Goal: Transaction & Acquisition: Book appointment/travel/reservation

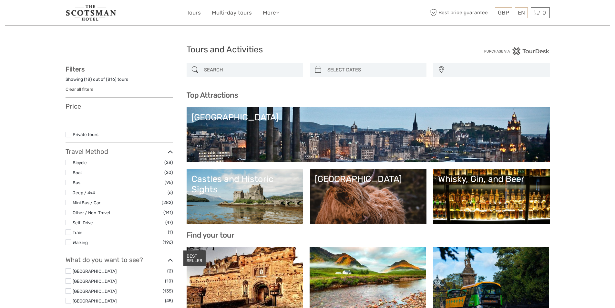
select select
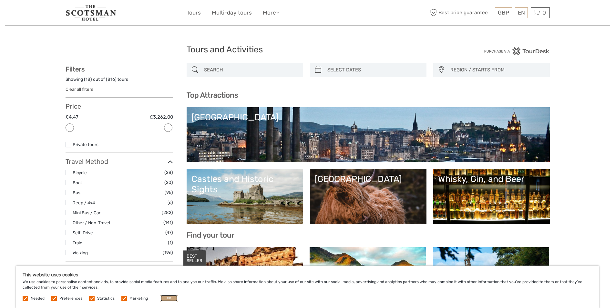
click at [169, 297] on button "OK" at bounding box center [169, 298] width 17 height 6
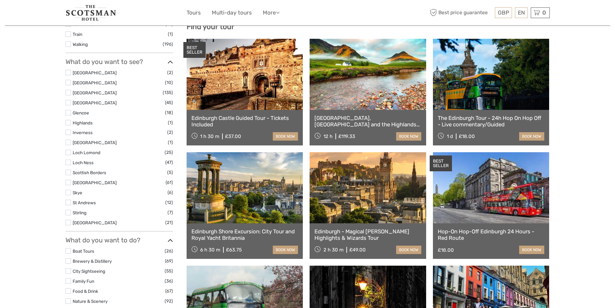
scroll to position [194, 0]
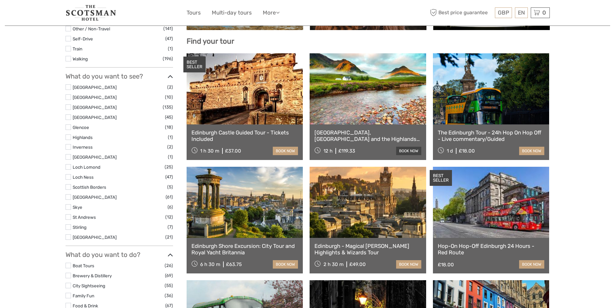
click at [404, 149] on link "book now" at bounding box center [408, 151] width 25 height 8
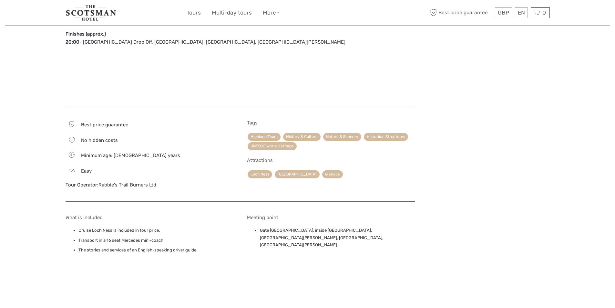
scroll to position [678, 0]
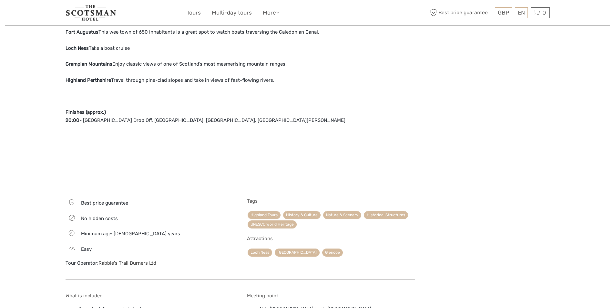
click at [103, 260] on link "Rabbie's Trail Burners Ltd" at bounding box center [128, 263] width 58 height 6
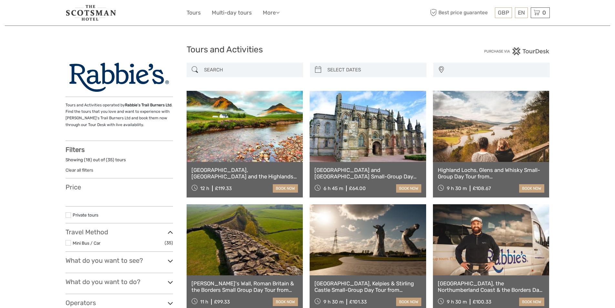
select select
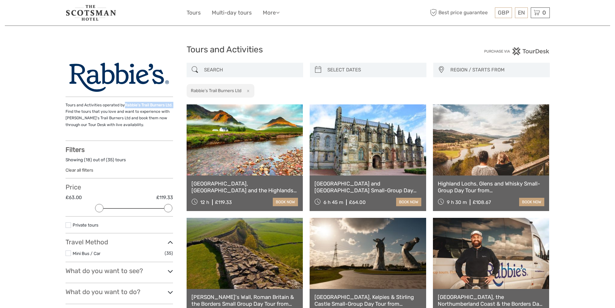
drag, startPoint x: 124, startPoint y: 106, endPoint x: 171, endPoint y: 106, distance: 47.5
click at [171, 106] on p "Tours and Activities operated by Rabbie's Trail Burners Ltd . Find the tours th…" at bounding box center [120, 115] width 108 height 26
copy p "Rabbie's Trail Burners Ltd ."
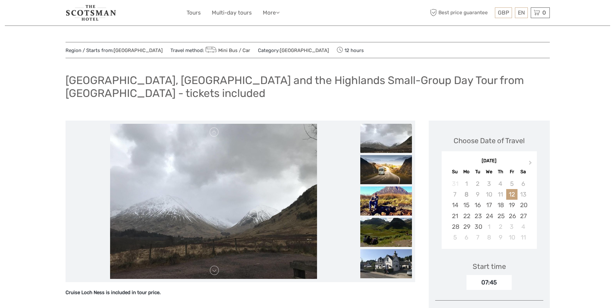
click at [102, 9] on img at bounding box center [91, 13] width 51 height 16
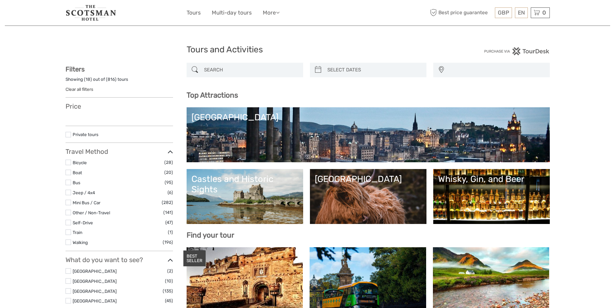
select select
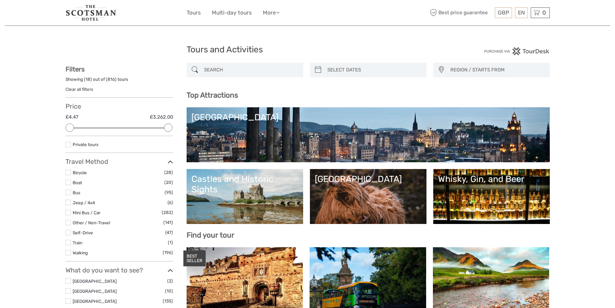
click at [92, 13] on img at bounding box center [91, 13] width 51 height 16
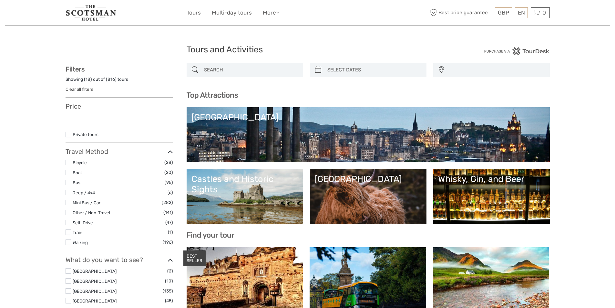
select select
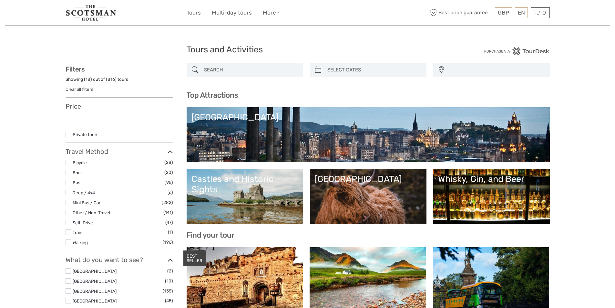
select select
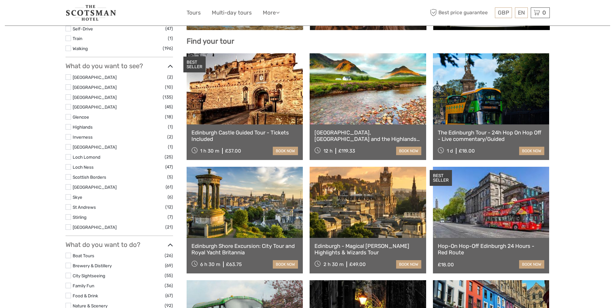
select select
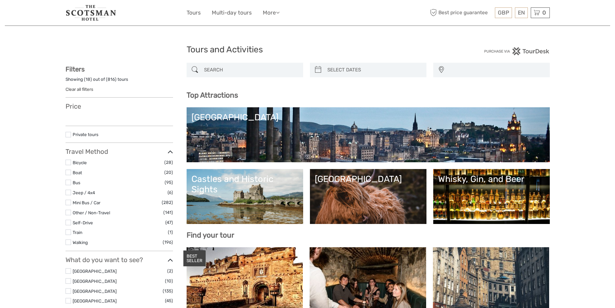
select select
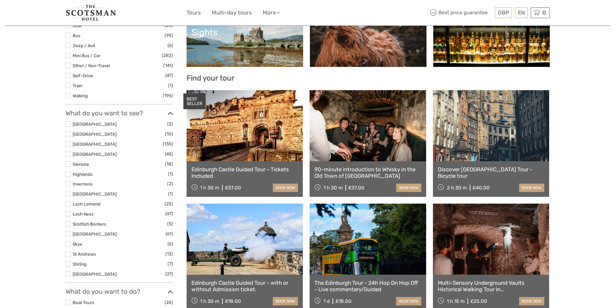
scroll to position [23, 0]
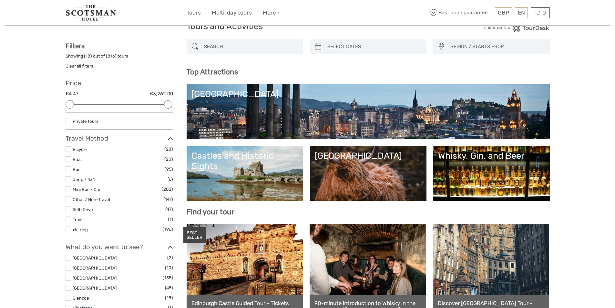
click at [225, 170] on div "Castles and Historic Sights" at bounding box center [245, 161] width 107 height 21
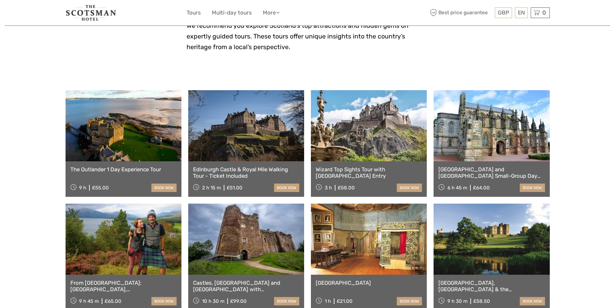
scroll to position [355, 0]
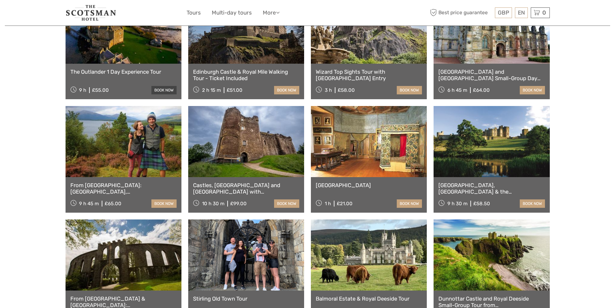
click at [161, 90] on link "book now" at bounding box center [163, 90] width 25 height 8
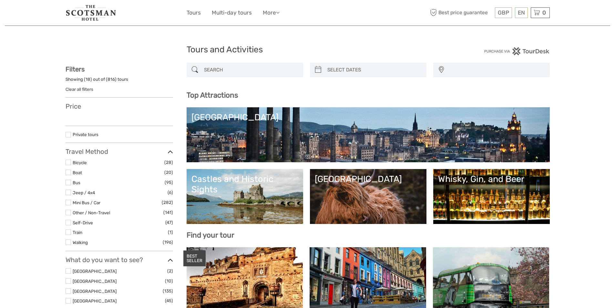
select select
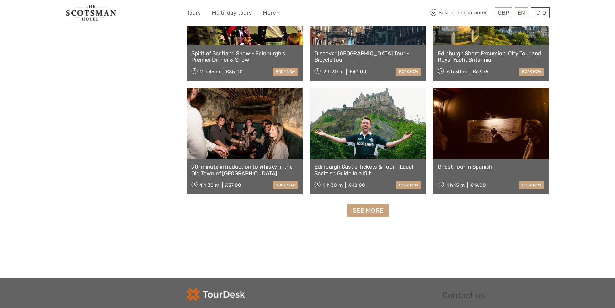
scroll to position [743, 0]
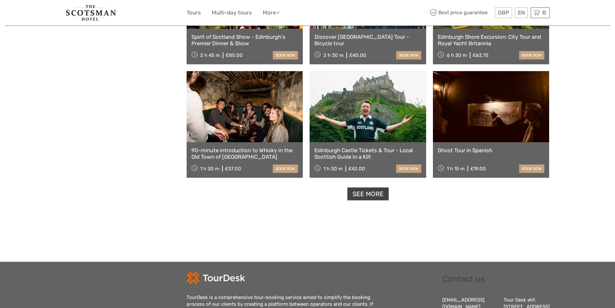
click at [369, 193] on link "See more" at bounding box center [368, 193] width 41 height 13
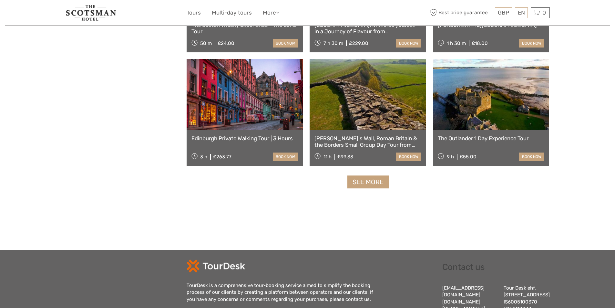
scroll to position [1292, 0]
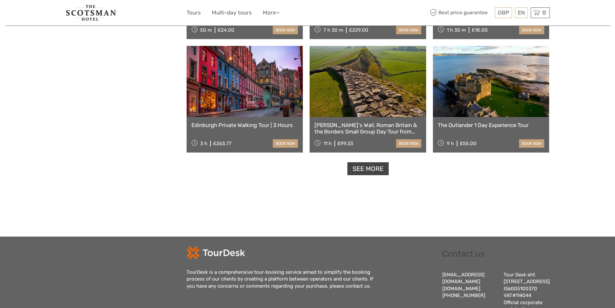
click at [372, 170] on link "See more" at bounding box center [368, 168] width 41 height 13
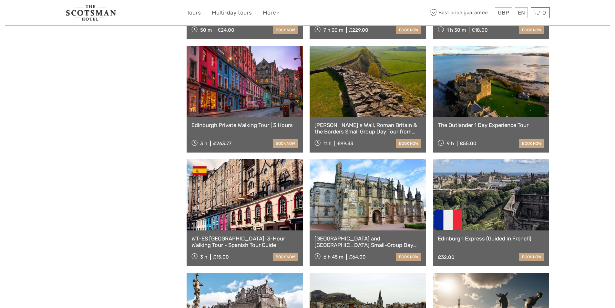
click at [367, 99] on link at bounding box center [368, 81] width 117 height 71
